Goal: Register for event/course

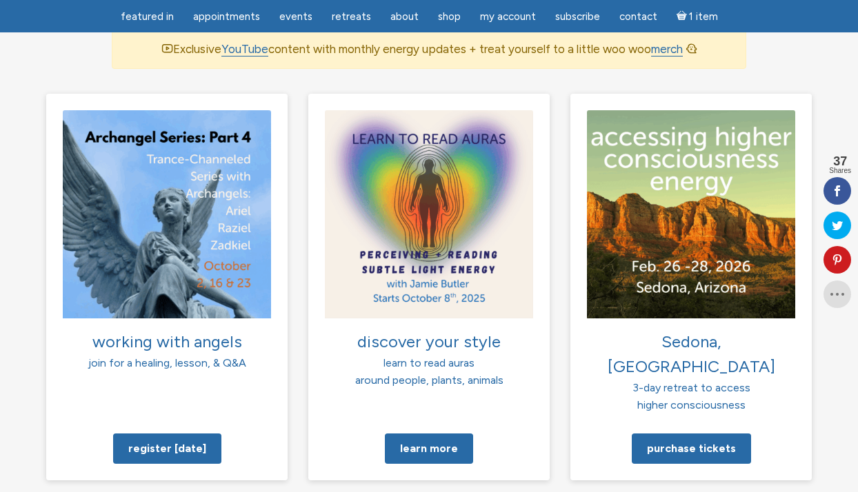
scroll to position [956, 0]
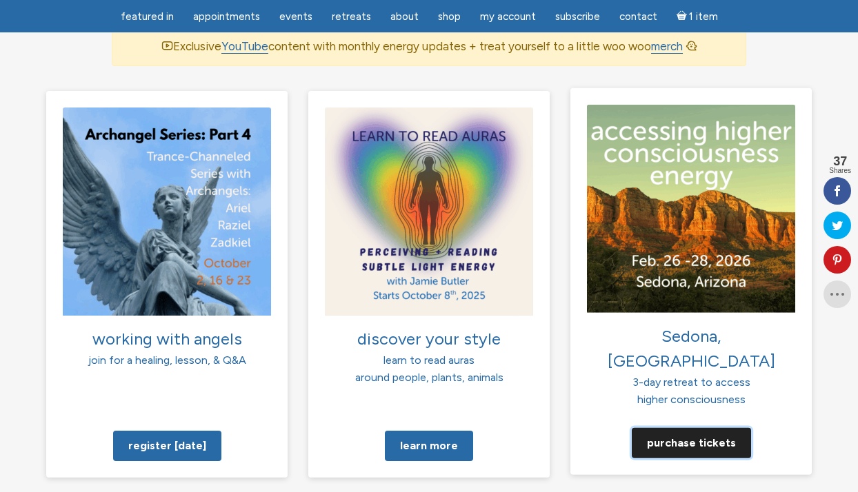
click at [691, 427] on link "Purchase tickets" at bounding box center [691, 442] width 119 height 30
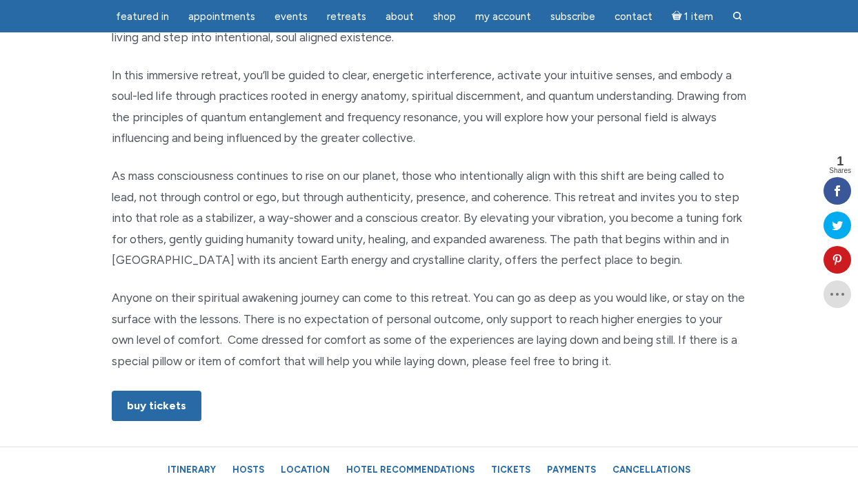
scroll to position [677, 0]
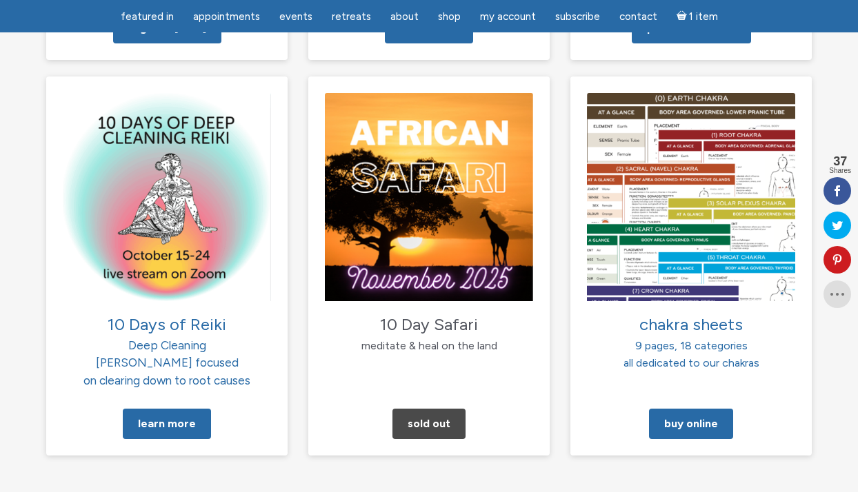
scroll to position [1377, 0]
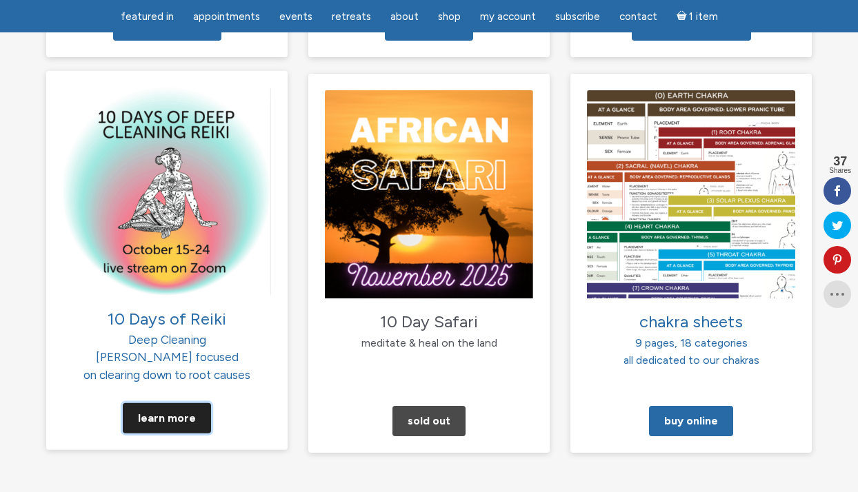
click at [172, 403] on link "Learn More" at bounding box center [167, 418] width 88 height 30
